Goal: Navigation & Orientation: Understand site structure

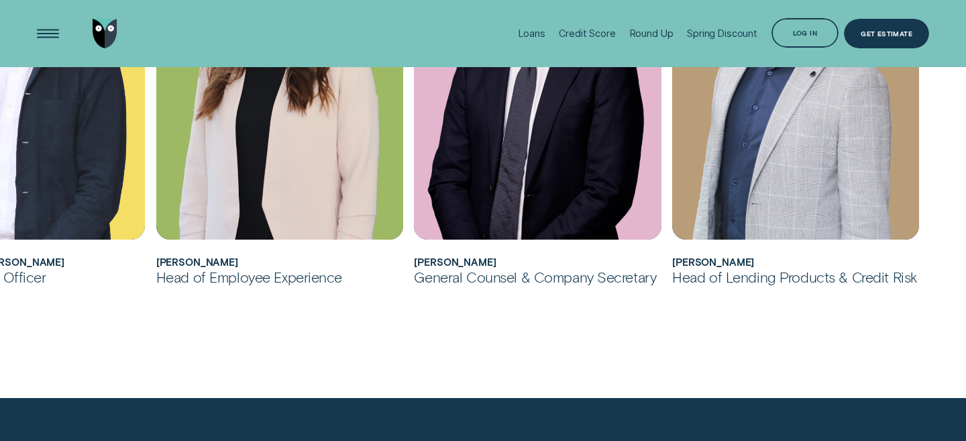
scroll to position [818, 0]
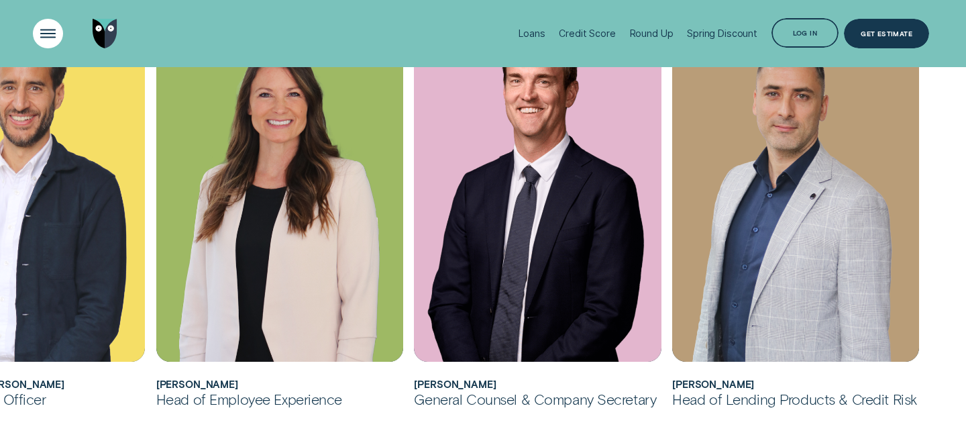
click at [54, 29] on div "Open Menu" at bounding box center [48, 33] width 43 height 43
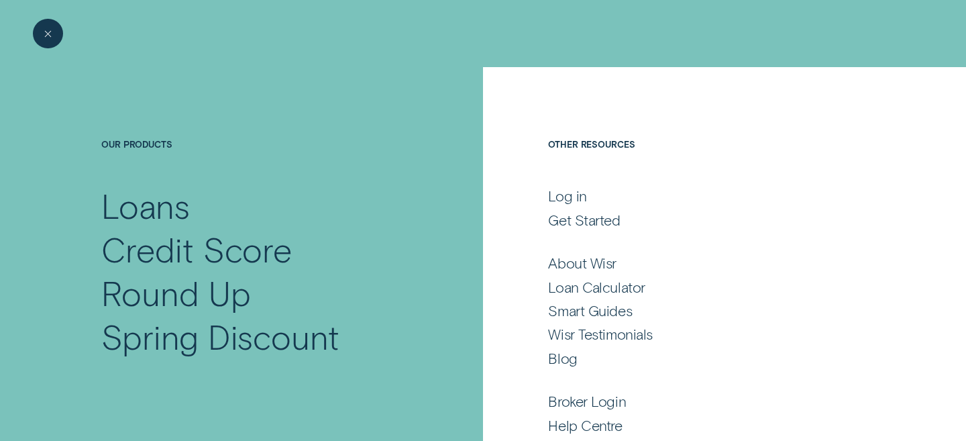
click at [566, 141] on h4 "Other Resources" at bounding box center [705, 161] width 315 height 45
click at [295, 85] on div "Our Products Loans Credit Score Round Up Spring Discount" at bounding box center [241, 221] width 483 height 308
click at [46, 34] on div "Close Menu" at bounding box center [48, 33] width 43 height 43
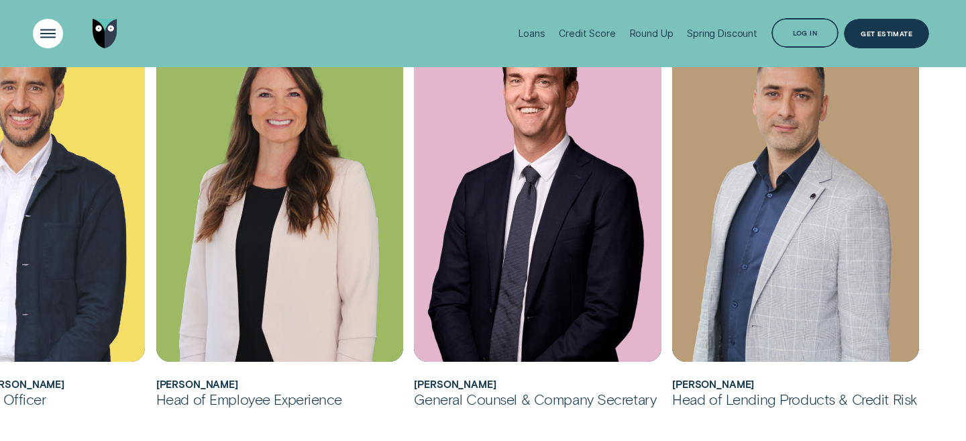
click at [58, 32] on div "Open Menu" at bounding box center [48, 33] width 43 height 43
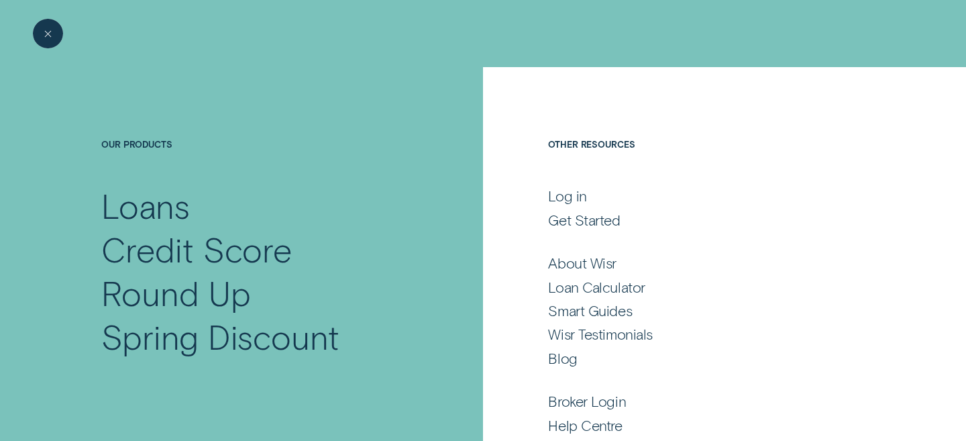
click at [53, 36] on div "Close Menu" at bounding box center [48, 33] width 43 height 43
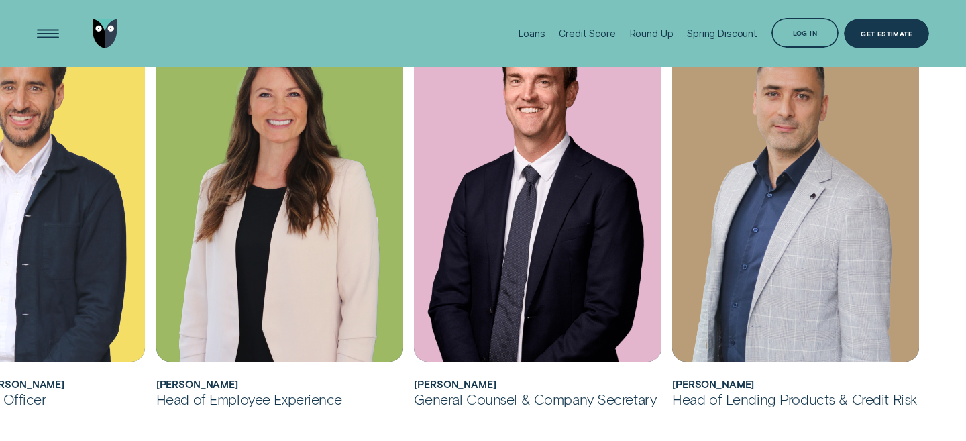
click at [104, 25] on img "Go to home page" at bounding box center [105, 34] width 25 height 30
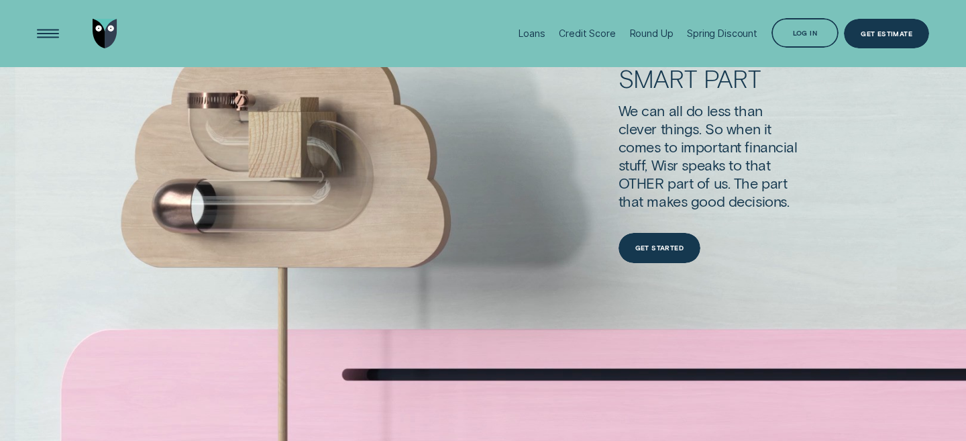
scroll to position [3564, 0]
